Goal: Task Accomplishment & Management: Use online tool/utility

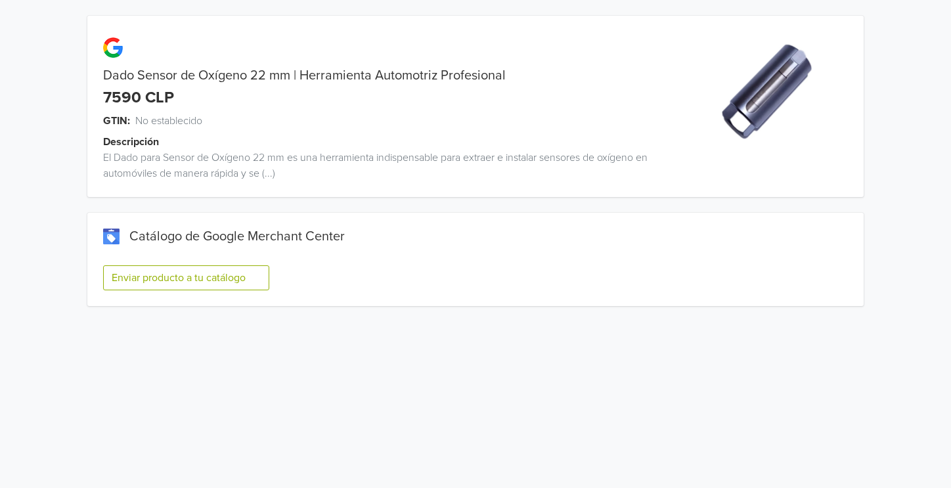
click at [244, 276] on button "Enviar producto a tu catálogo" at bounding box center [186, 277] width 166 height 25
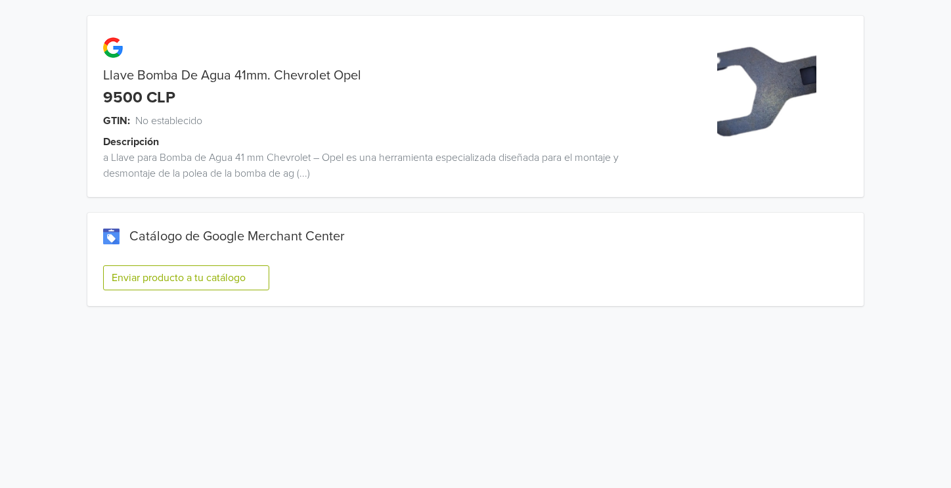
click at [172, 276] on button "Enviar producto a tu catálogo" at bounding box center [186, 277] width 166 height 25
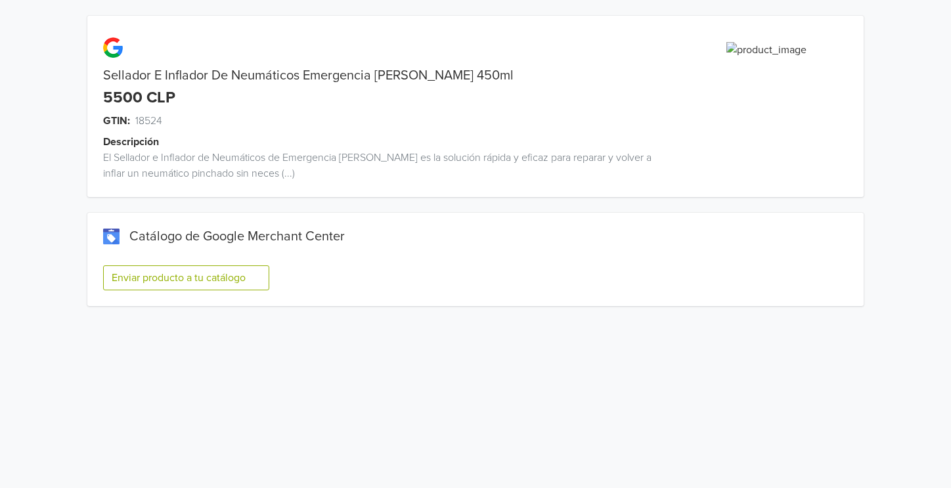
click at [172, 276] on button "Enviar producto a tu catálogo" at bounding box center [186, 277] width 166 height 25
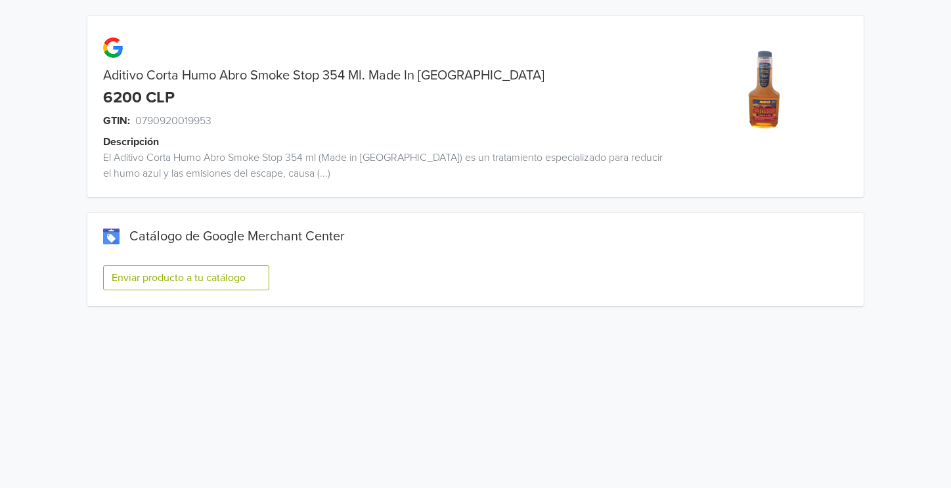
click at [256, 274] on button "Enviar producto a tu catálogo" at bounding box center [186, 277] width 166 height 25
